Goal: Transaction & Acquisition: Purchase product/service

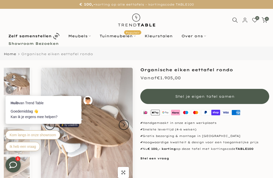
click at [118, 37] on link "Tuinmeubelen Populair" at bounding box center [117, 36] width 45 height 6
click at [118, 38] on link "Tuinmeubelen Populair" at bounding box center [117, 36] width 45 height 6
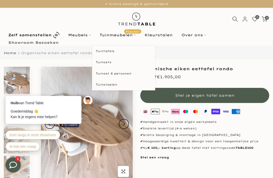
click at [109, 52] on link "Tuintafels" at bounding box center [123, 51] width 63 height 11
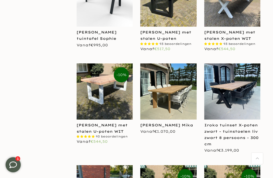
scroll to position [359, 0]
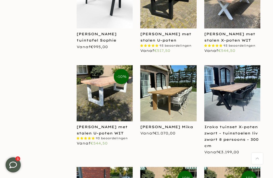
click at [183, 114] on img at bounding box center [168, 93] width 56 height 56
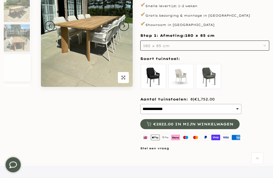
scroll to position [103, 0]
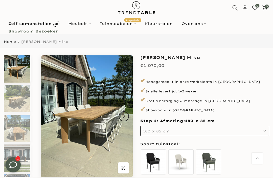
scroll to position [0, 0]
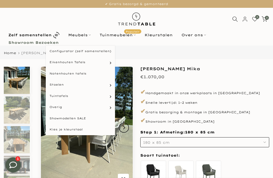
click at [82, 37] on link "Meubels" at bounding box center [79, 35] width 31 height 6
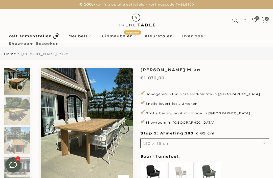
click at [83, 36] on link "Meubels" at bounding box center [79, 36] width 31 height 6
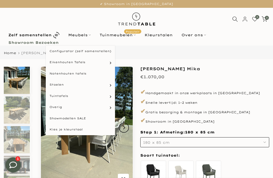
click at [78, 76] on link "Notenhouten tafels" at bounding box center [80, 73] width 69 height 11
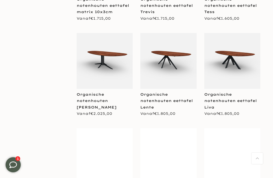
scroll to position [1013, 0]
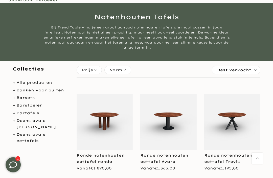
scroll to position [43, 0]
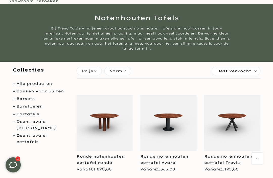
click at [34, 92] on link "Banken voor buiten" at bounding box center [39, 91] width 47 height 5
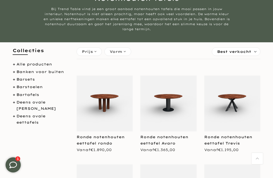
scroll to position [0, 0]
